Goal: Task Accomplishment & Management: Complete application form

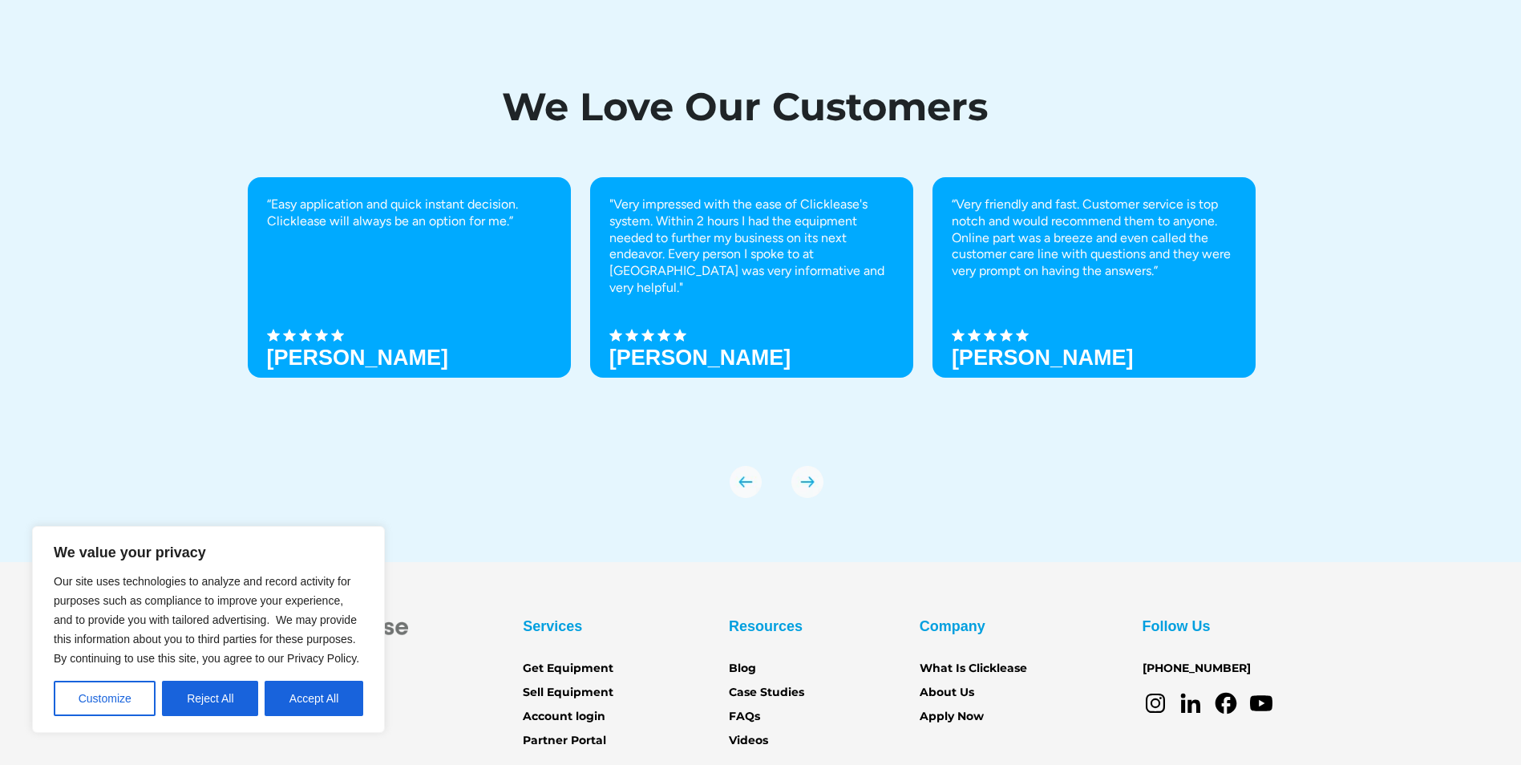
scroll to position [5531, 0]
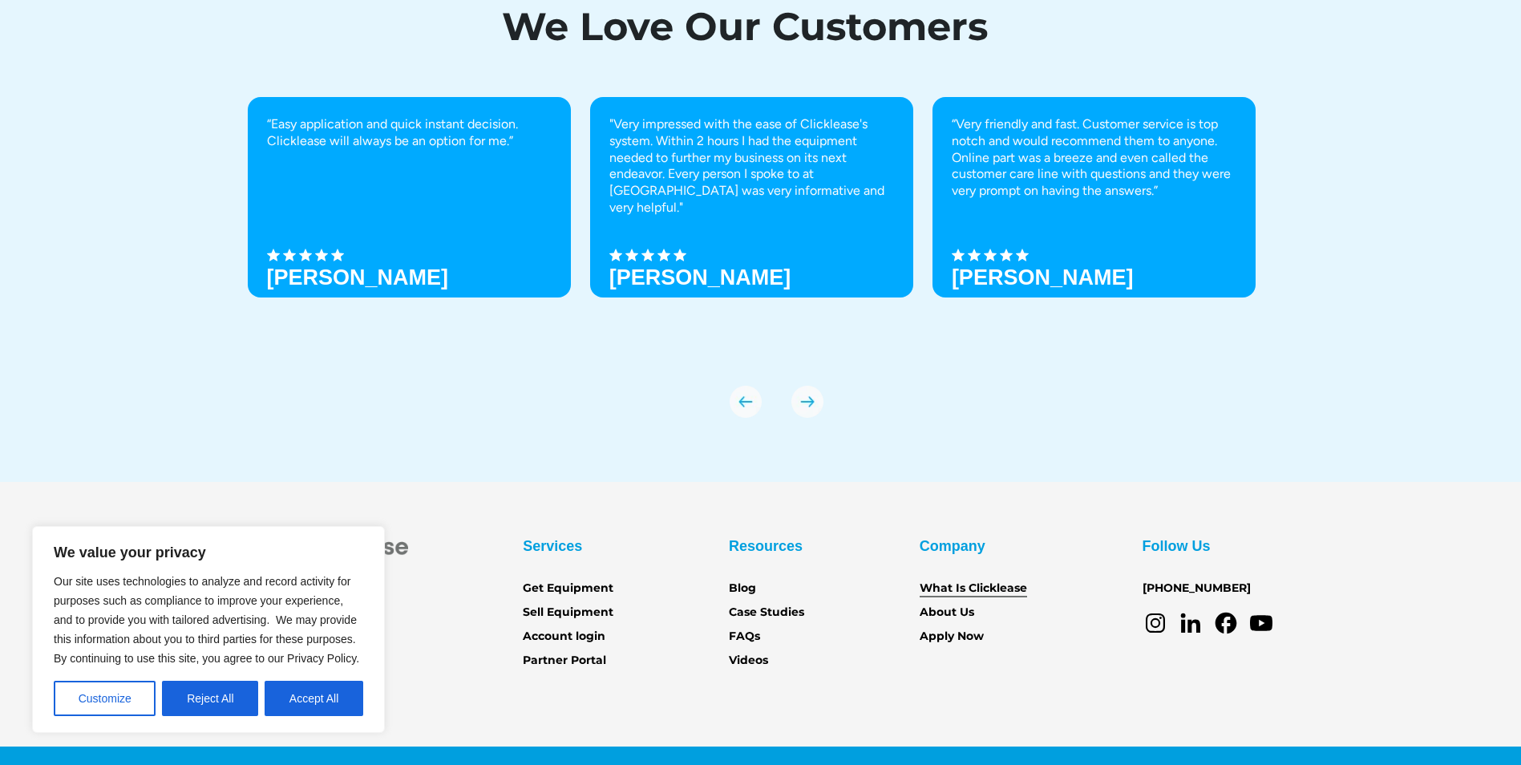
click at [972, 584] on link "What Is Clicklease" at bounding box center [972, 589] width 107 height 18
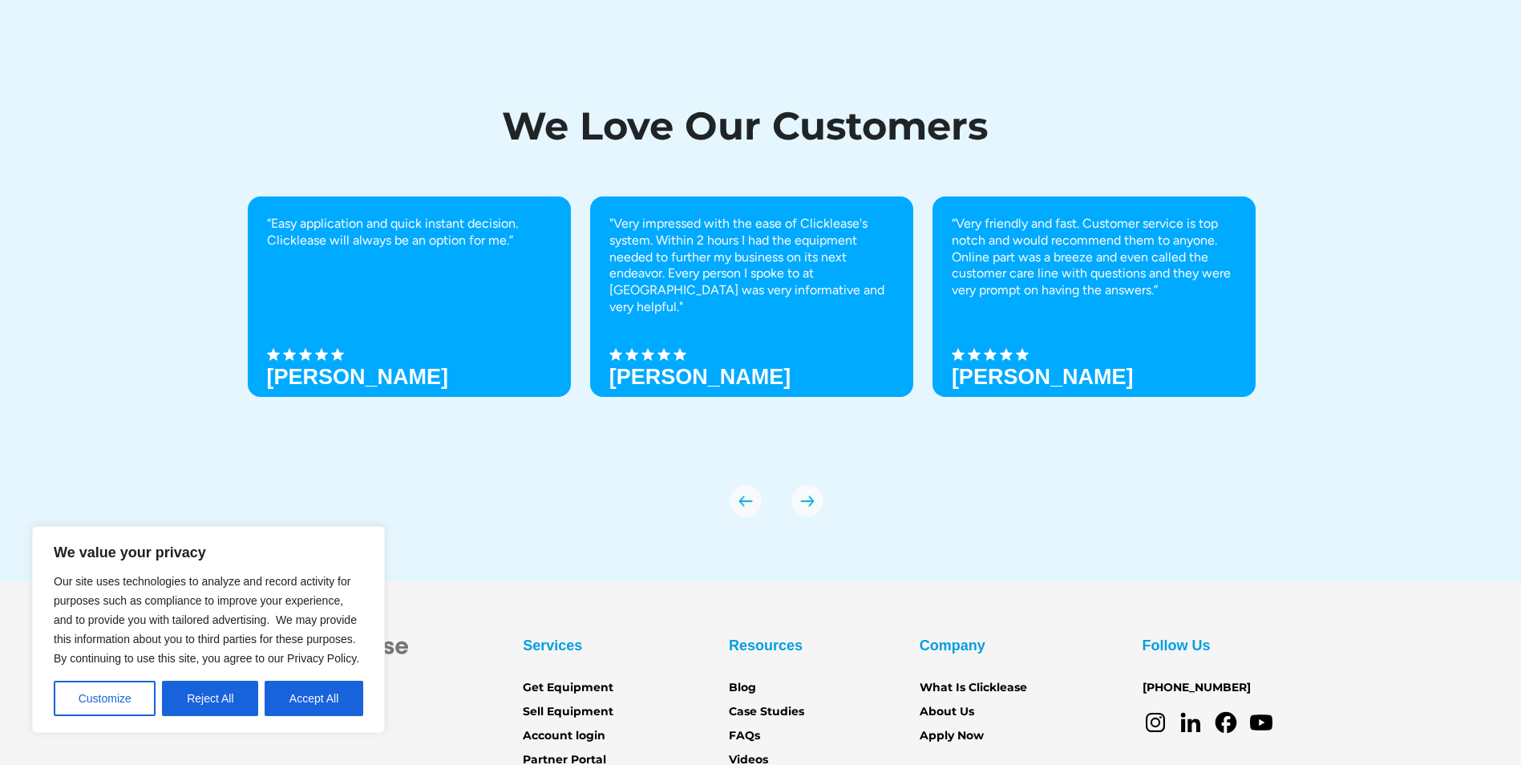
scroll to position [5442, 0]
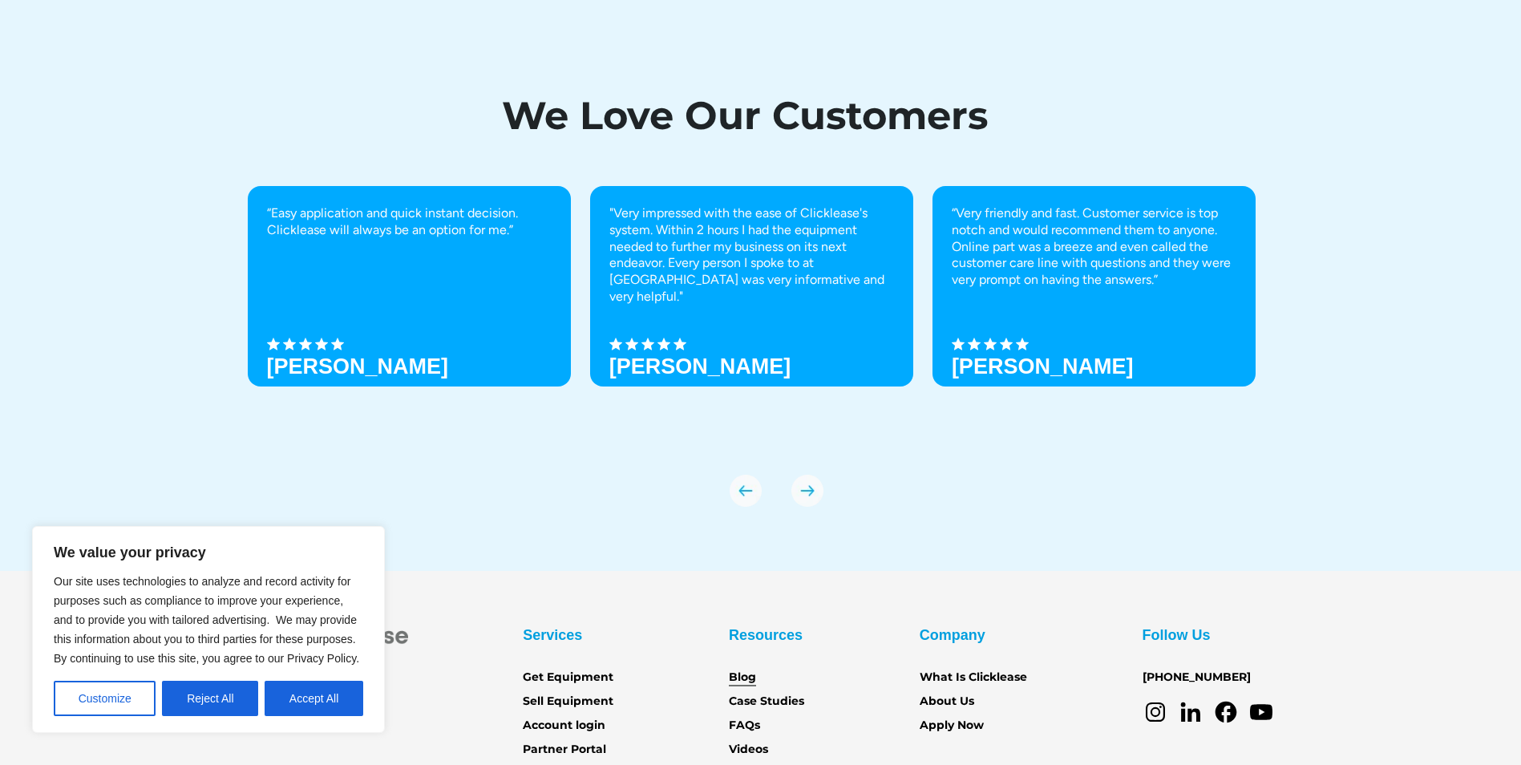
click at [750, 669] on link "Blog" at bounding box center [742, 678] width 27 height 18
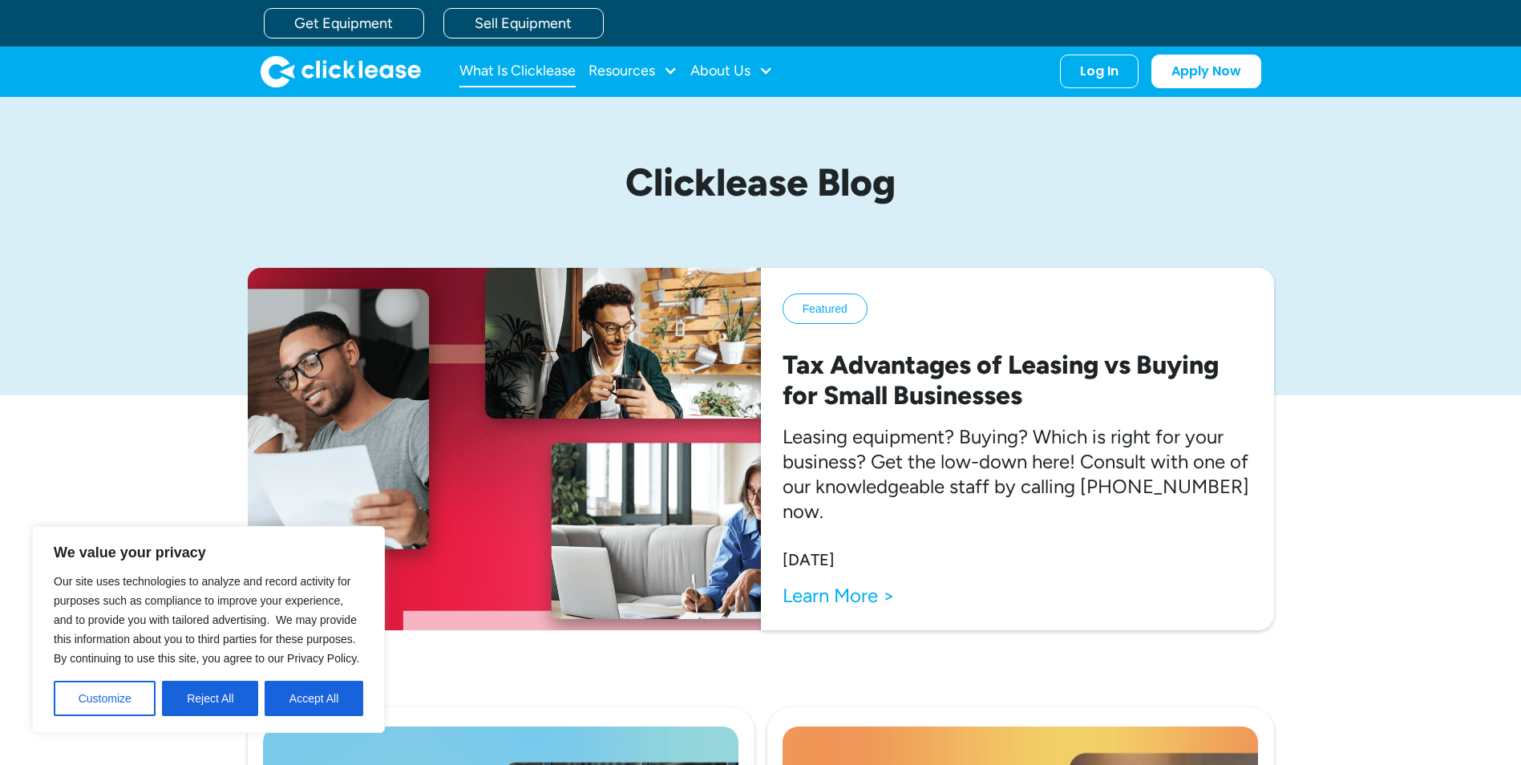
click at [509, 71] on link "What Is Clicklease" at bounding box center [517, 71] width 116 height 32
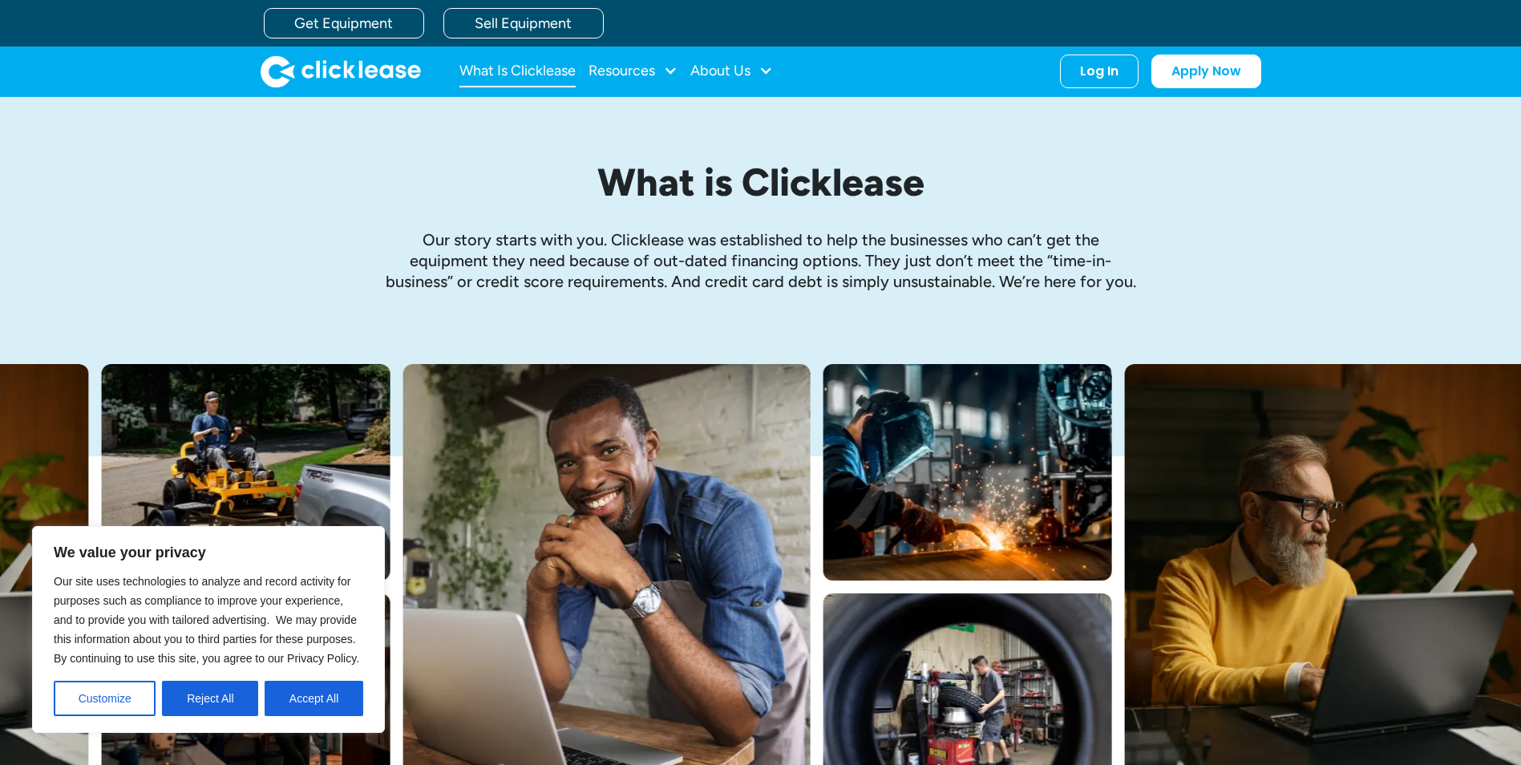
click at [528, 64] on link "What Is Clicklease" at bounding box center [517, 71] width 116 height 32
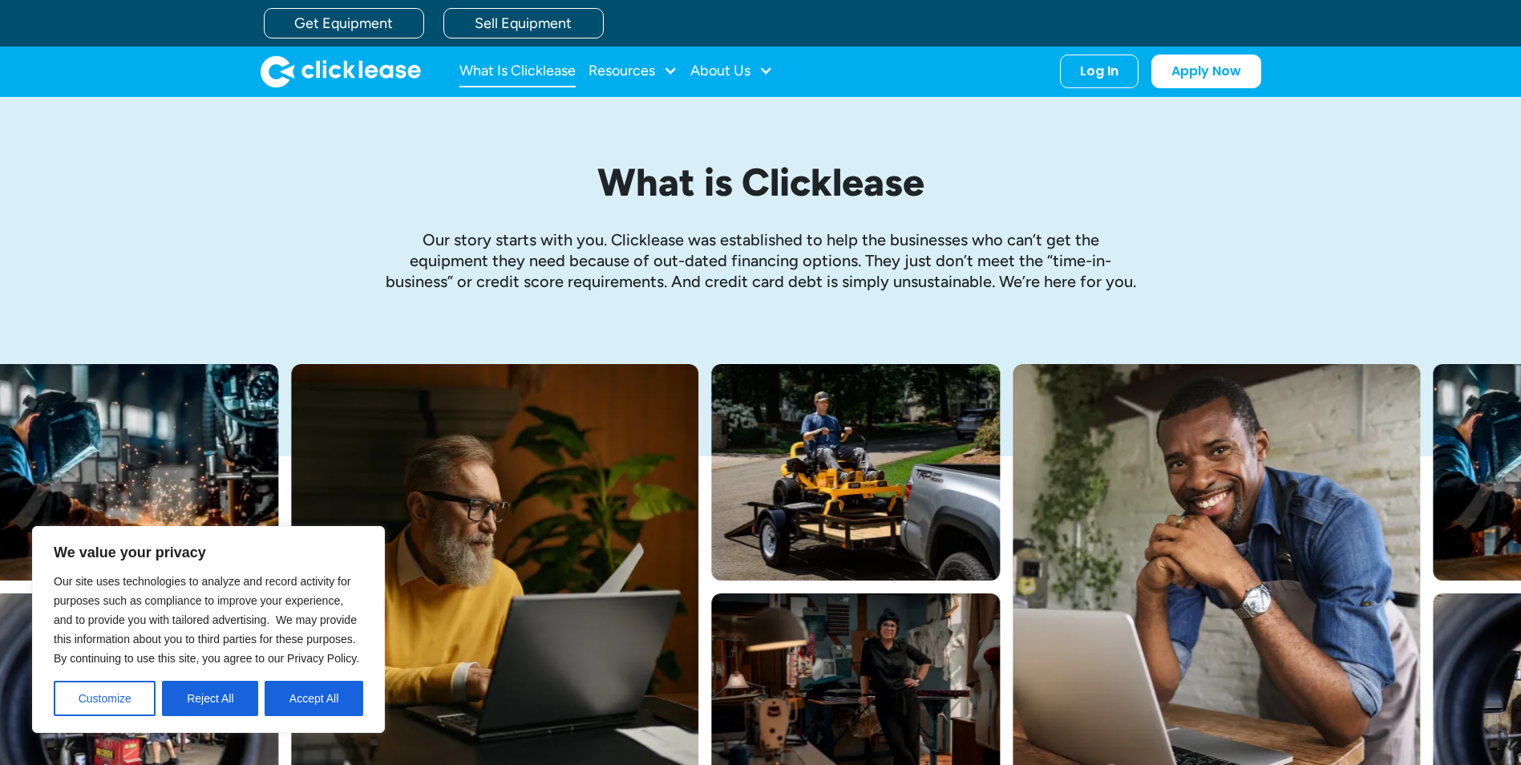
click at [522, 75] on link "What Is Clicklease" at bounding box center [517, 71] width 116 height 32
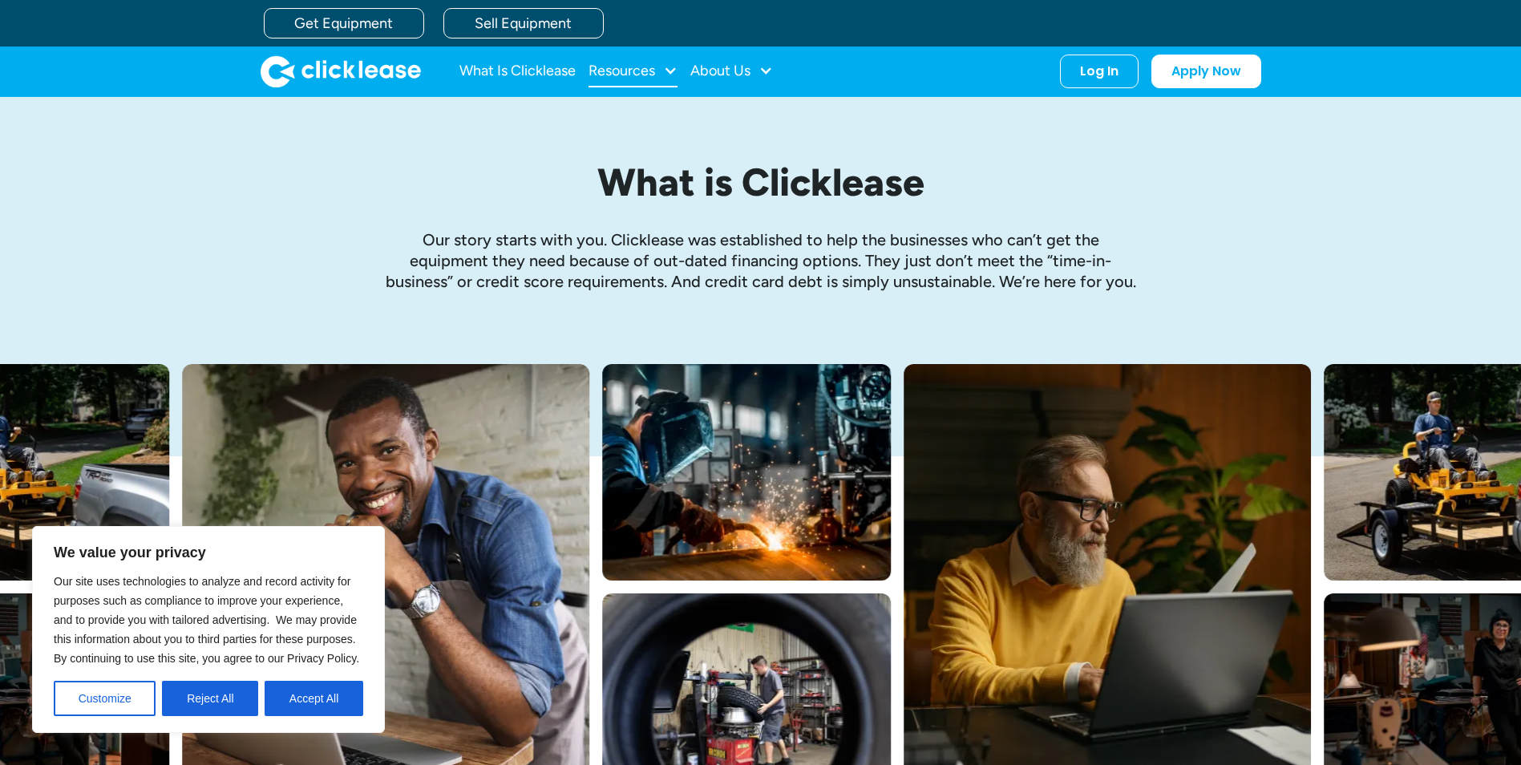
click at [622, 71] on div "Resources" at bounding box center [621, 71] width 67 height 0
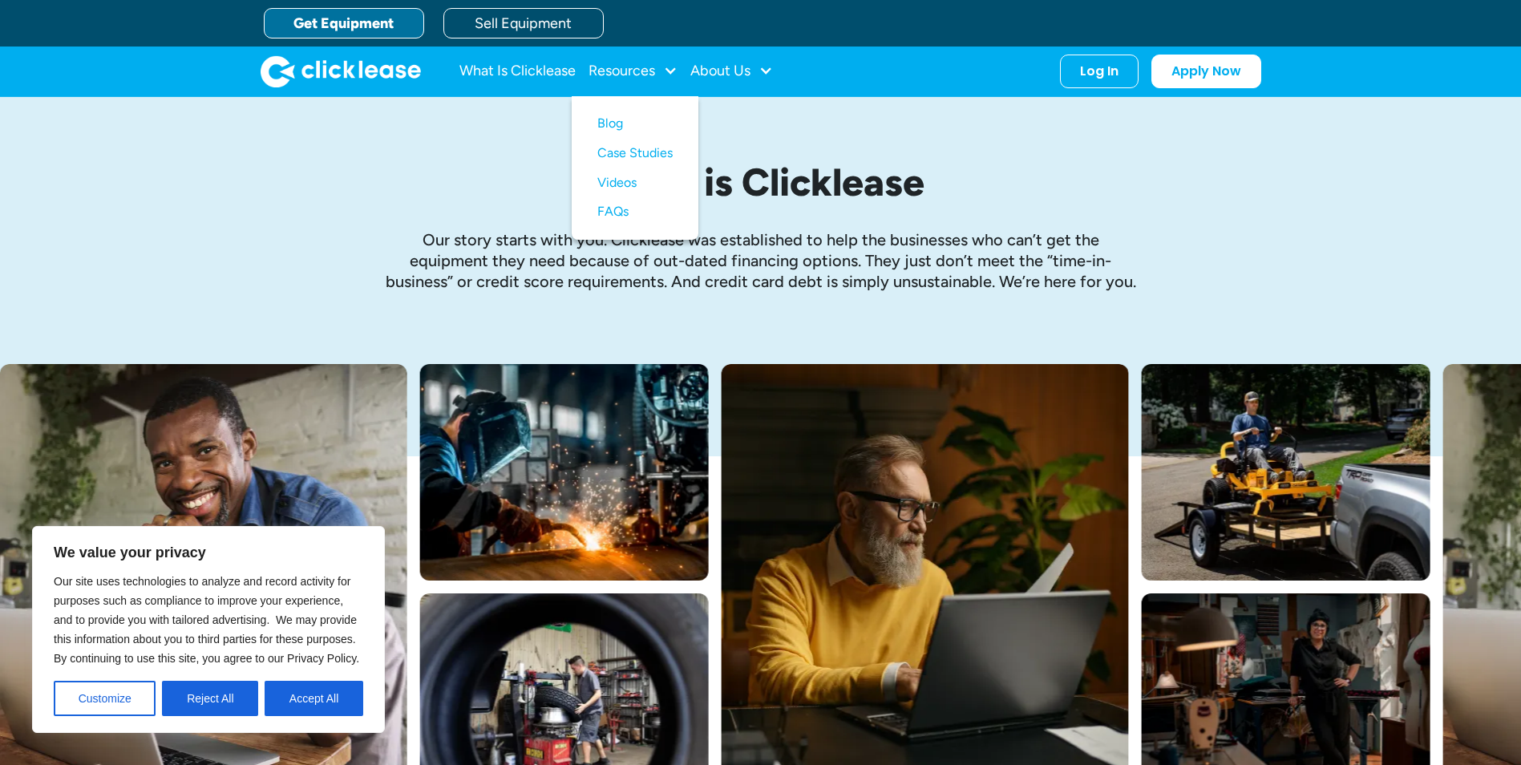
click at [387, 24] on link "Get Equipment" at bounding box center [344, 23] width 160 height 30
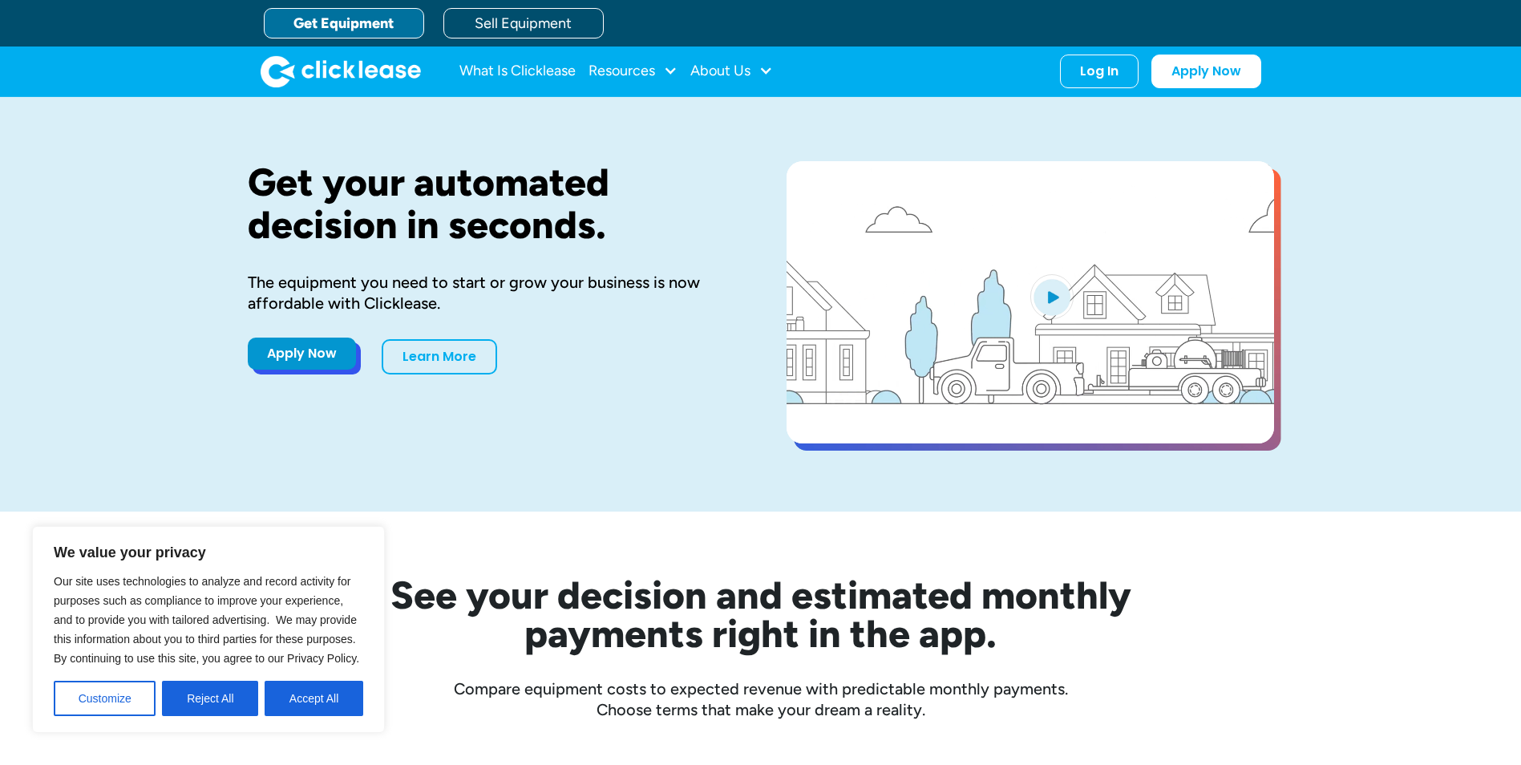
click at [291, 358] on link "Apply Now" at bounding box center [302, 353] width 108 height 32
